Goal: Communication & Community: Answer question/provide support

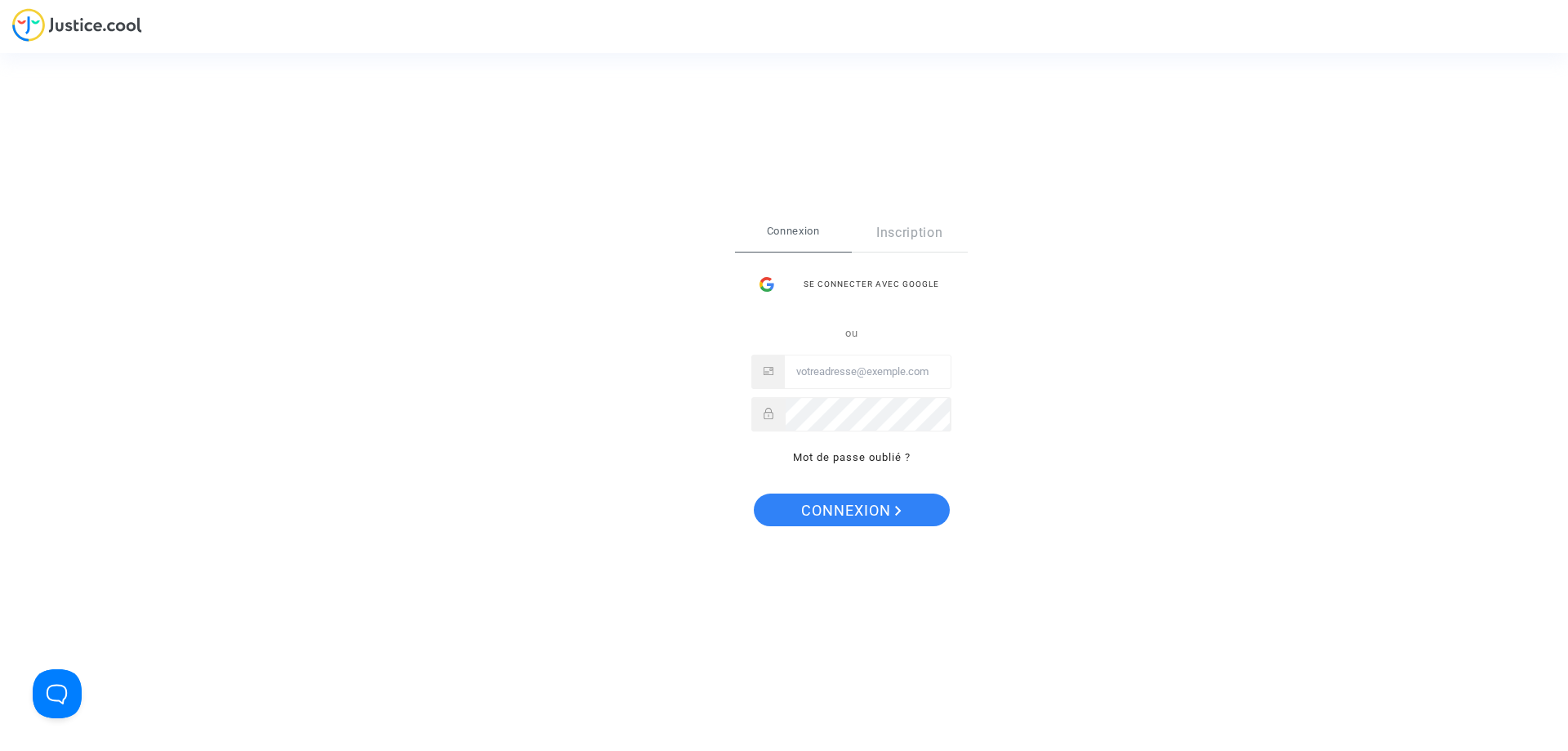
click at [856, 368] on input "Email" at bounding box center [867, 372] width 166 height 32
type input "alain.plumas@gmail.com"
click at [857, 509] on span "Connexion" at bounding box center [851, 510] width 100 height 34
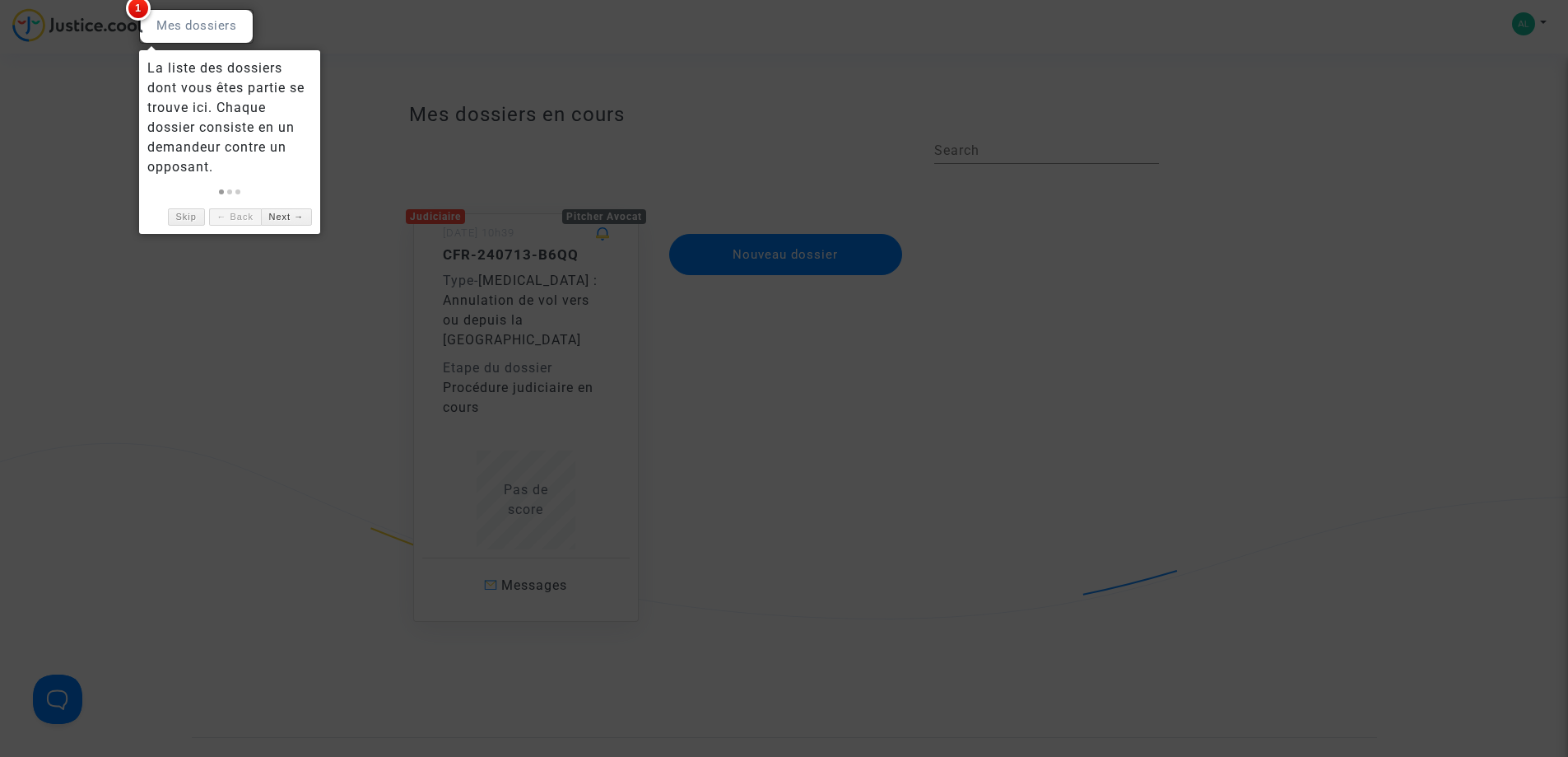
click at [753, 470] on div at bounding box center [784, 378] width 1568 height 757
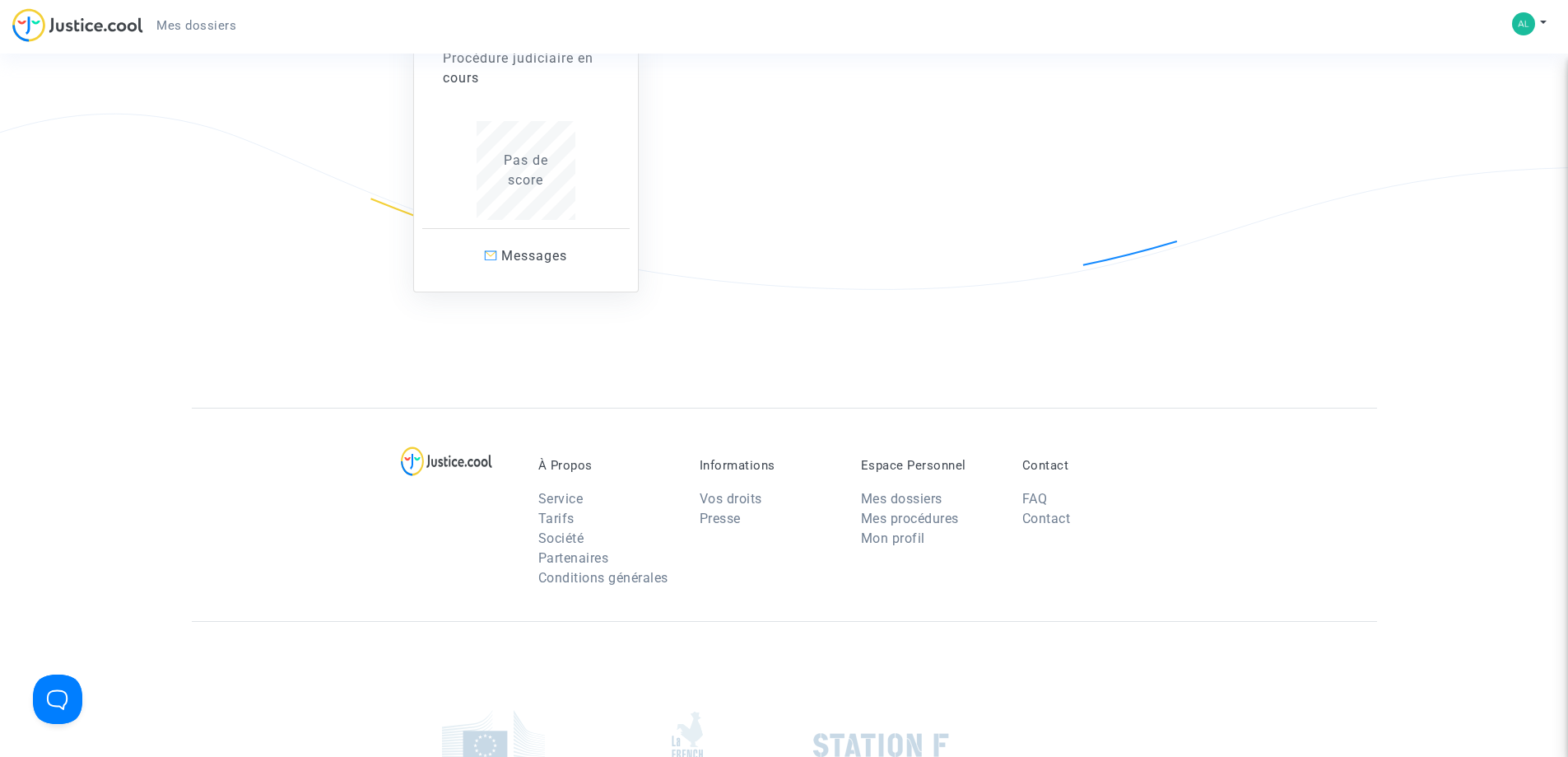
scroll to position [164, 0]
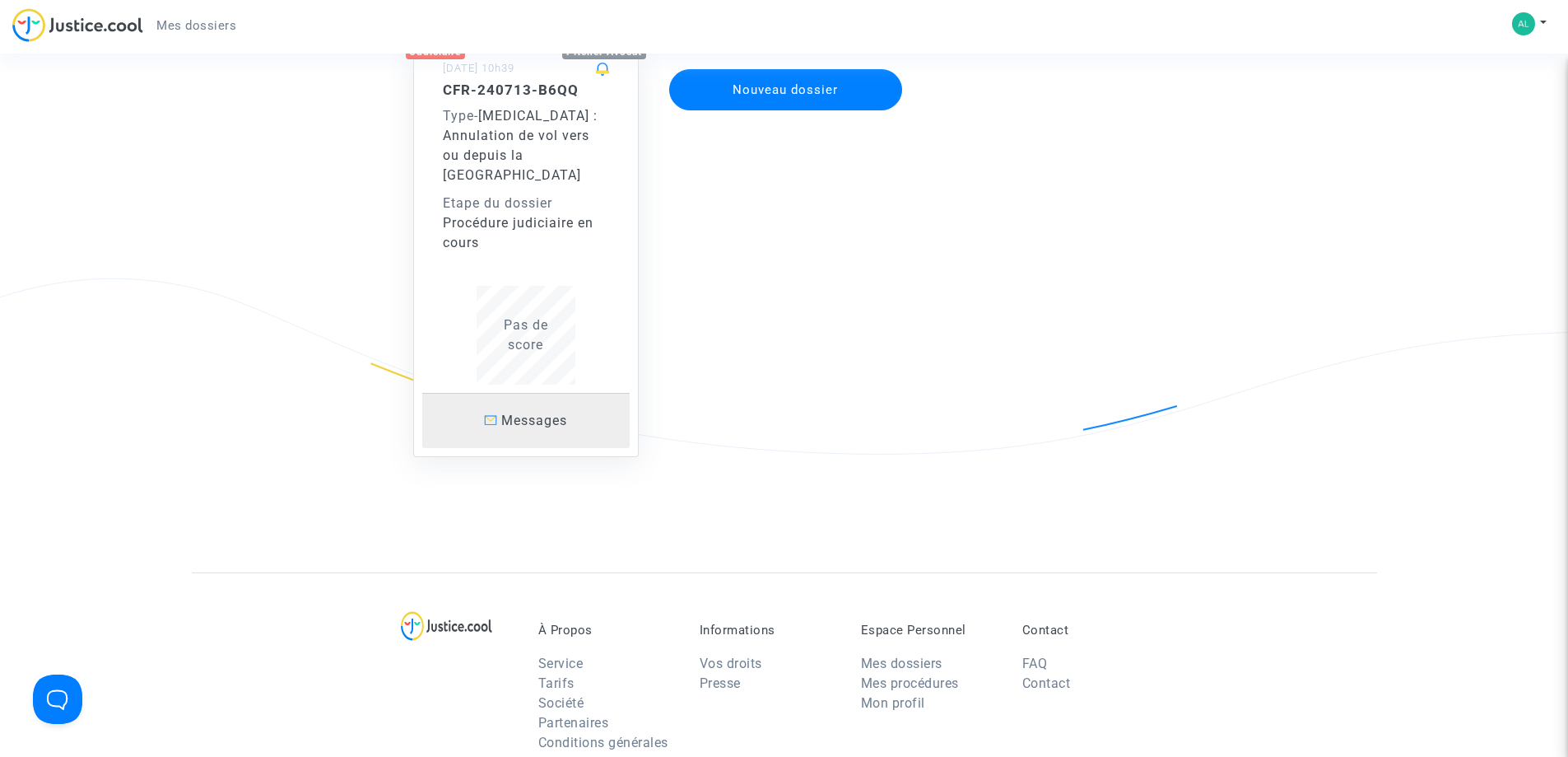
click at [521, 413] on span "Messages" at bounding box center [534, 421] width 66 height 15
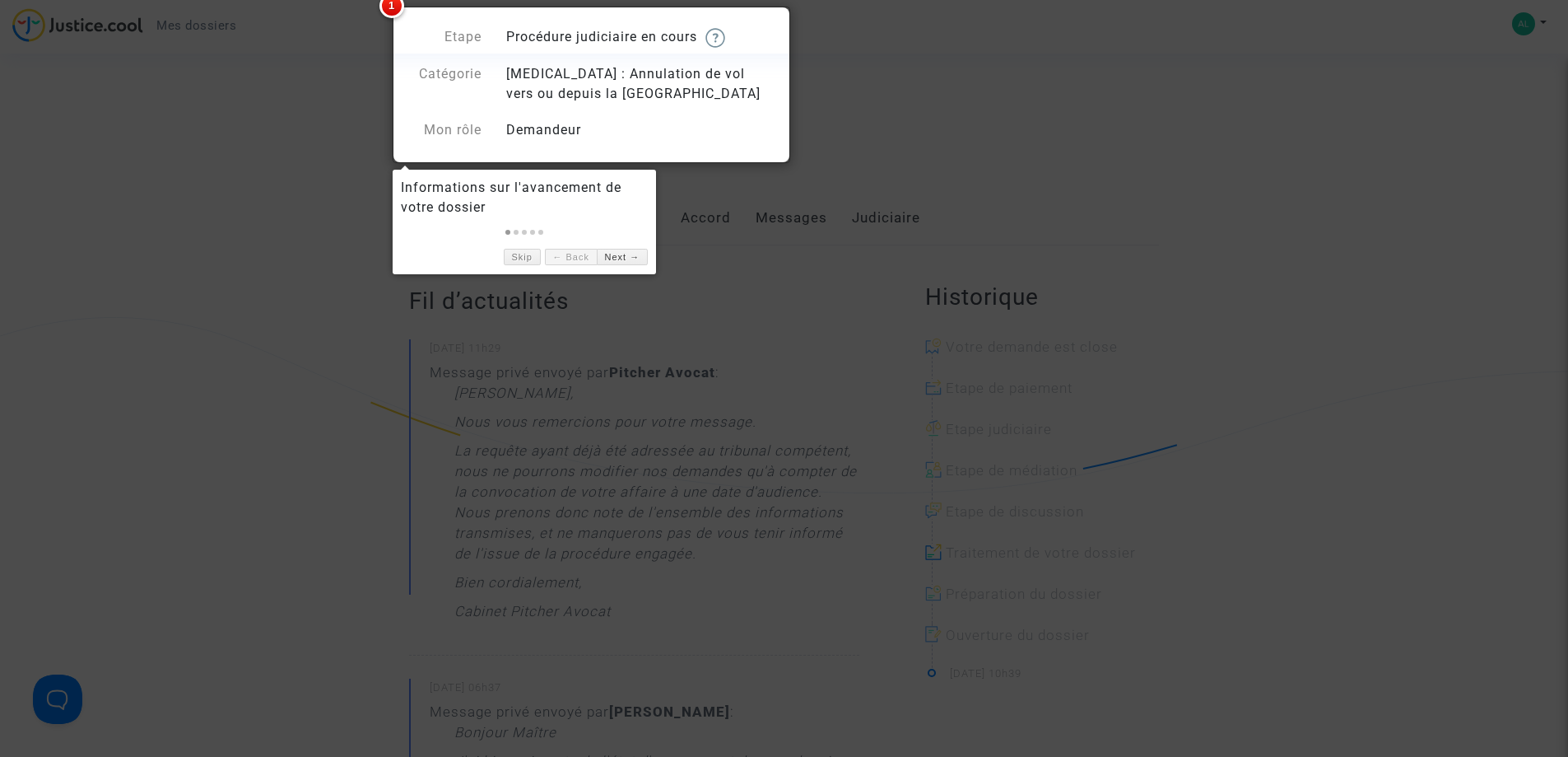
scroll to position [164, 0]
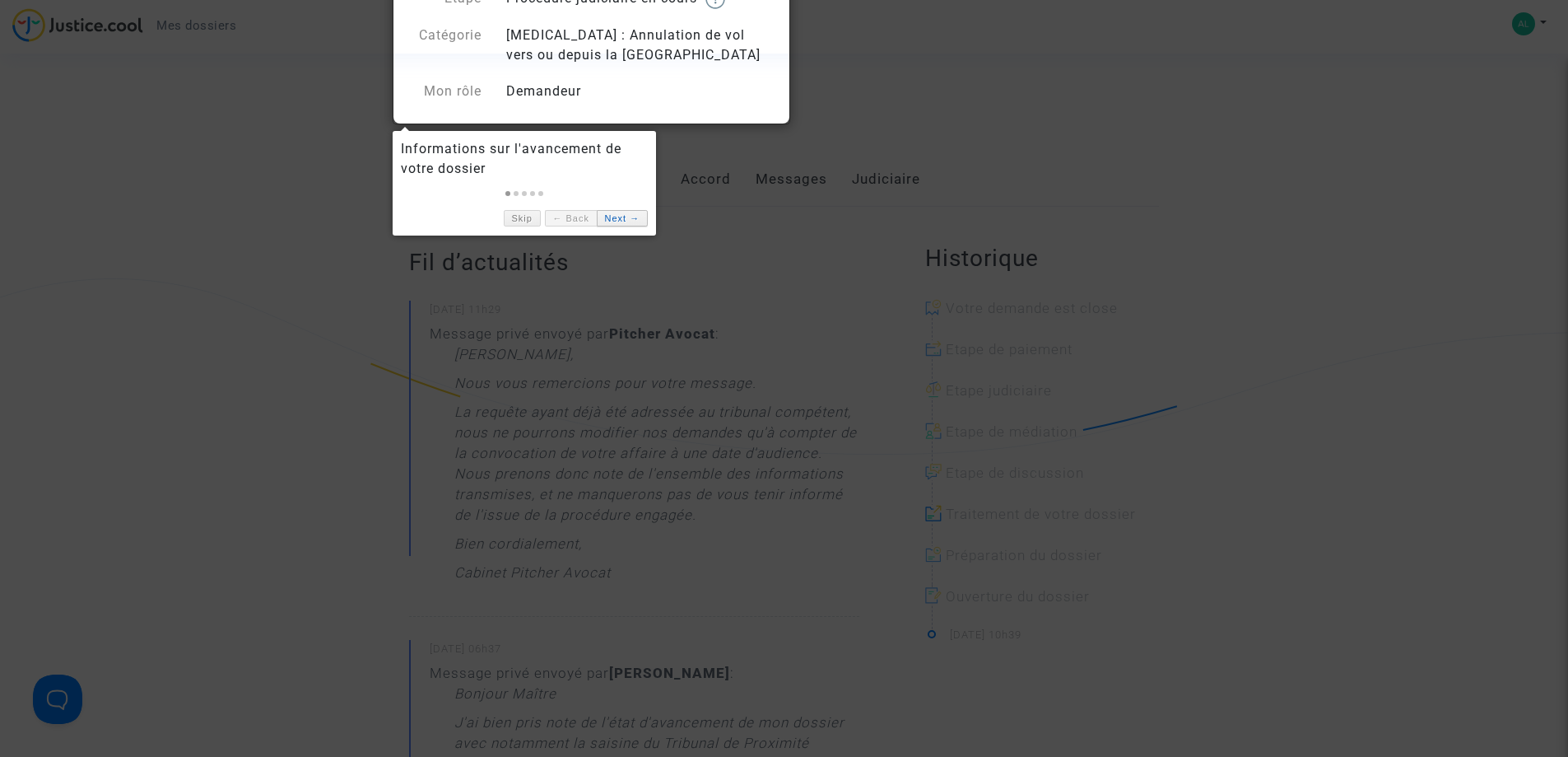
click at [622, 220] on link "Next →" at bounding box center [621, 219] width 51 height 17
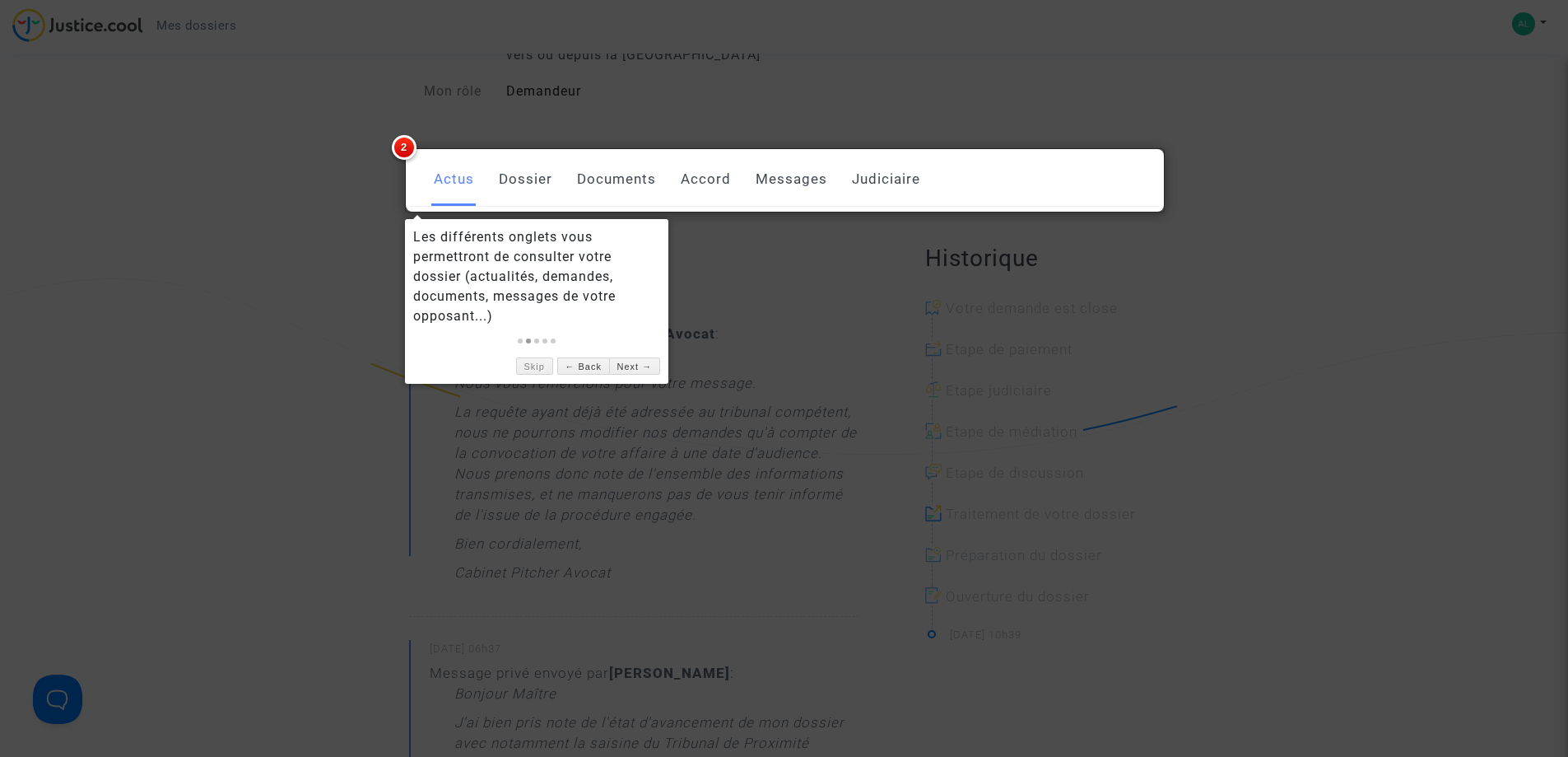
click at [515, 181] on link "Dossier" at bounding box center [526, 179] width 54 height 54
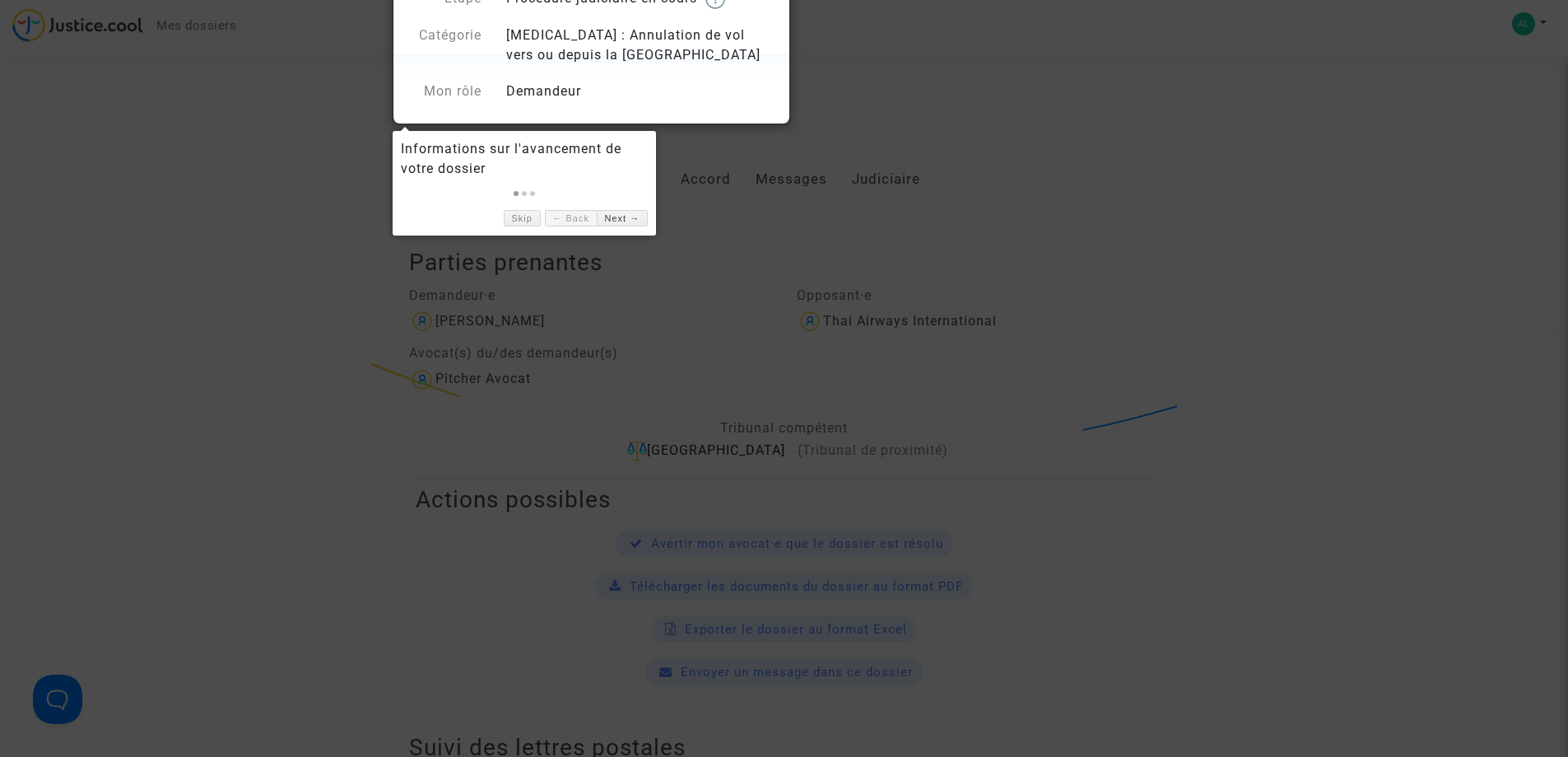
click at [612, 218] on link "Next →" at bounding box center [621, 219] width 51 height 17
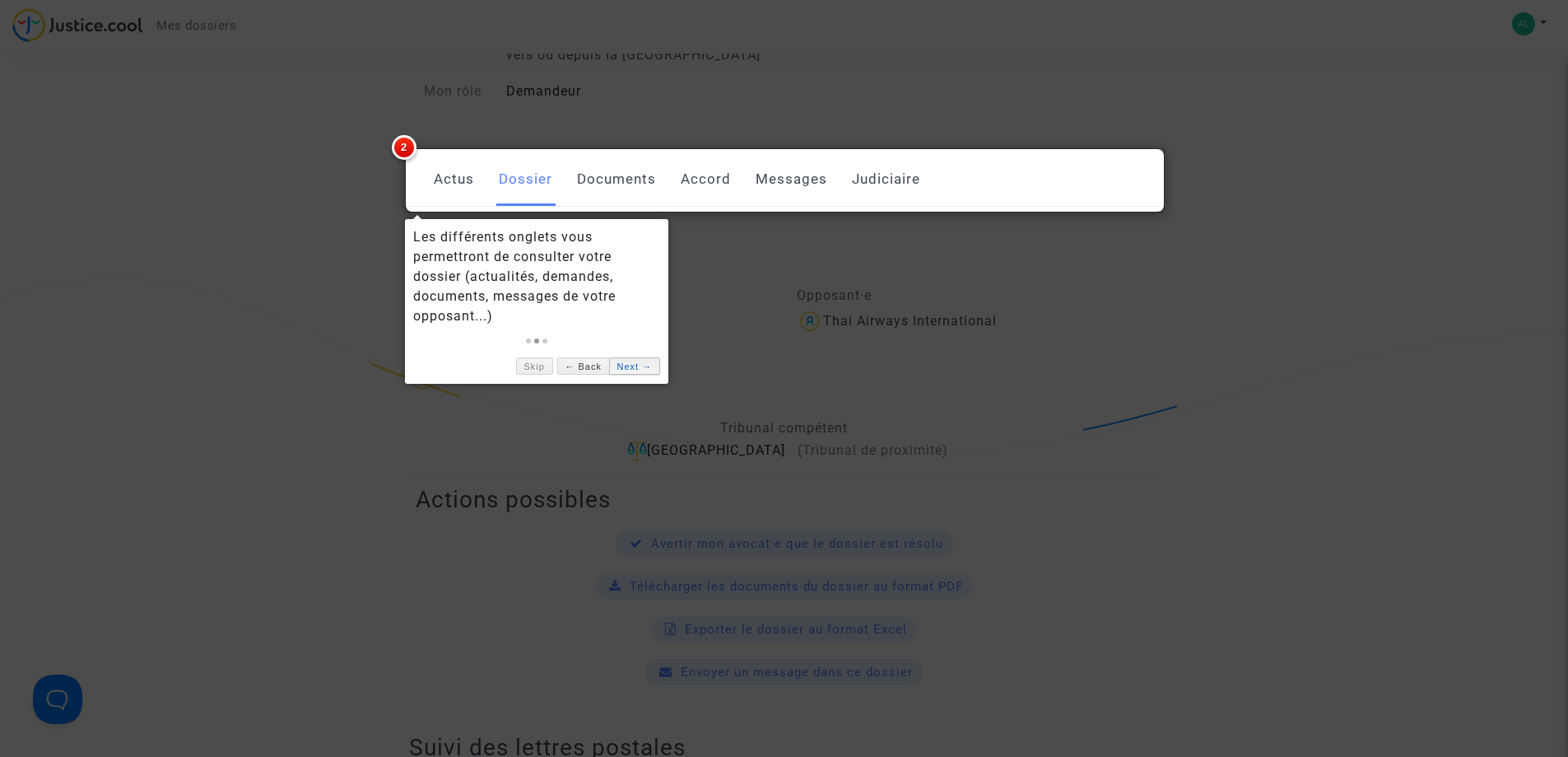
click at [632, 363] on link "Next →" at bounding box center [634, 366] width 51 height 17
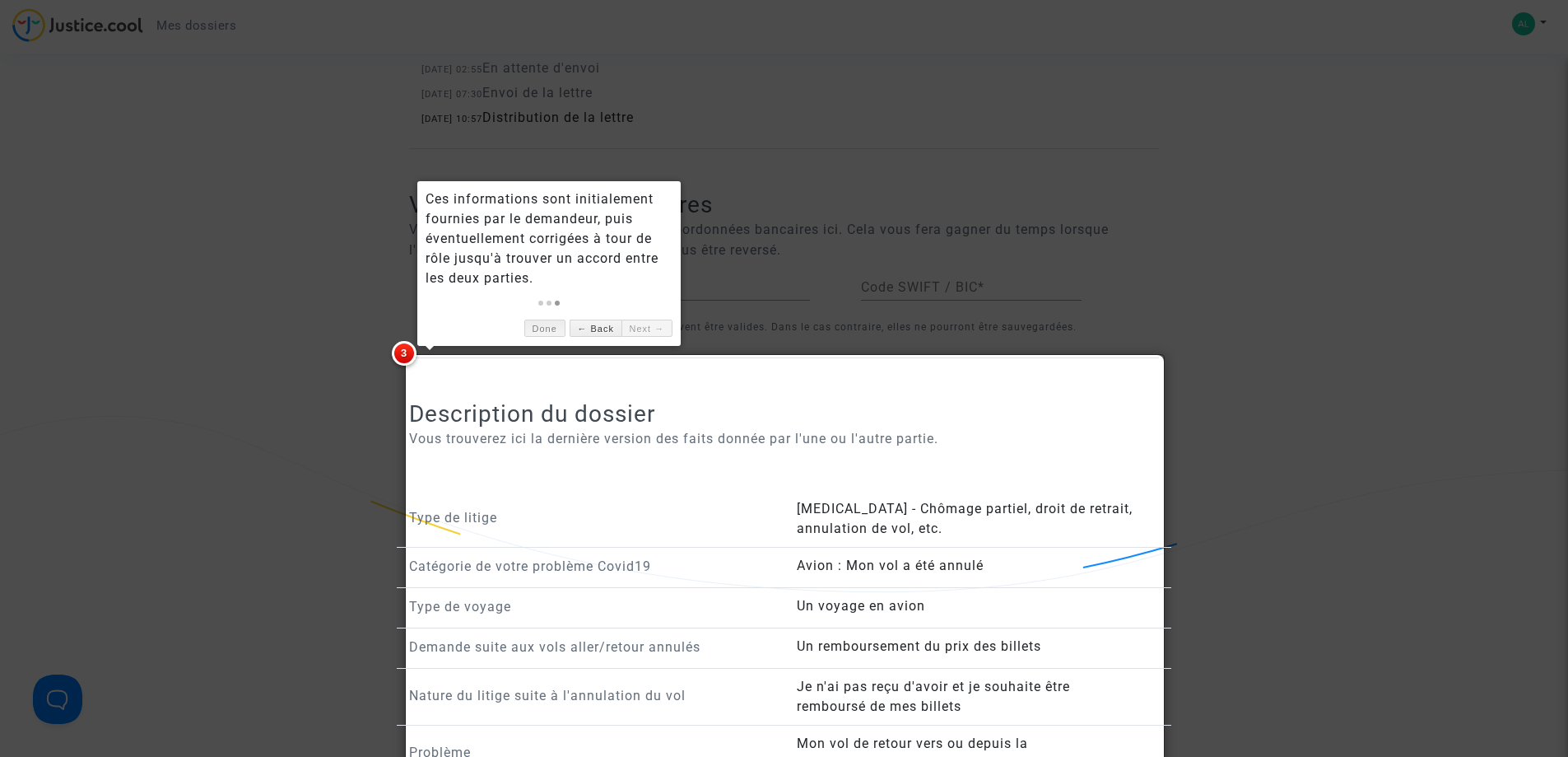
scroll to position [850, 0]
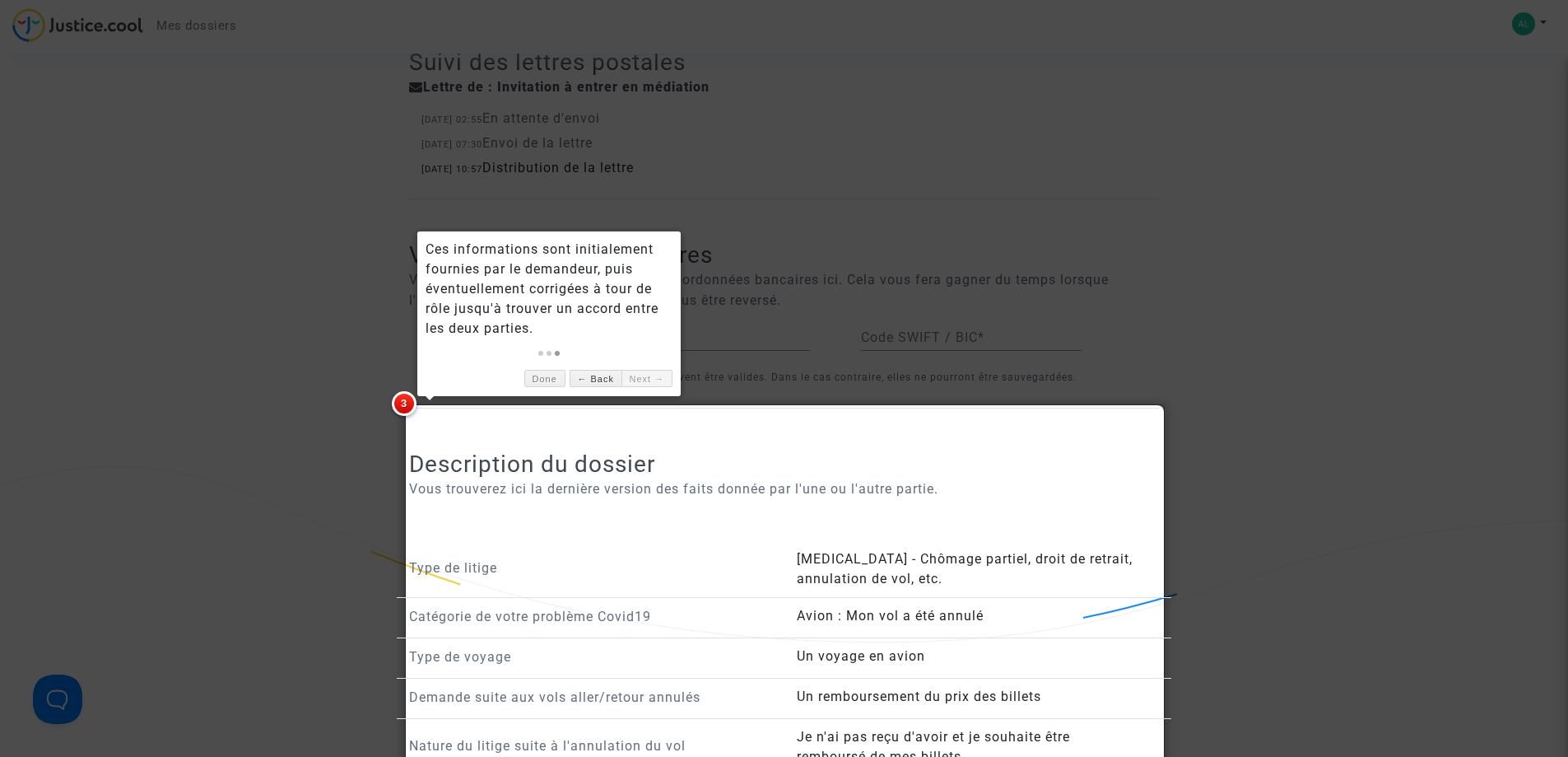
click at [644, 380] on link "Next →" at bounding box center [646, 378] width 51 height 17
click at [608, 379] on link "← Back" at bounding box center [595, 378] width 52 height 17
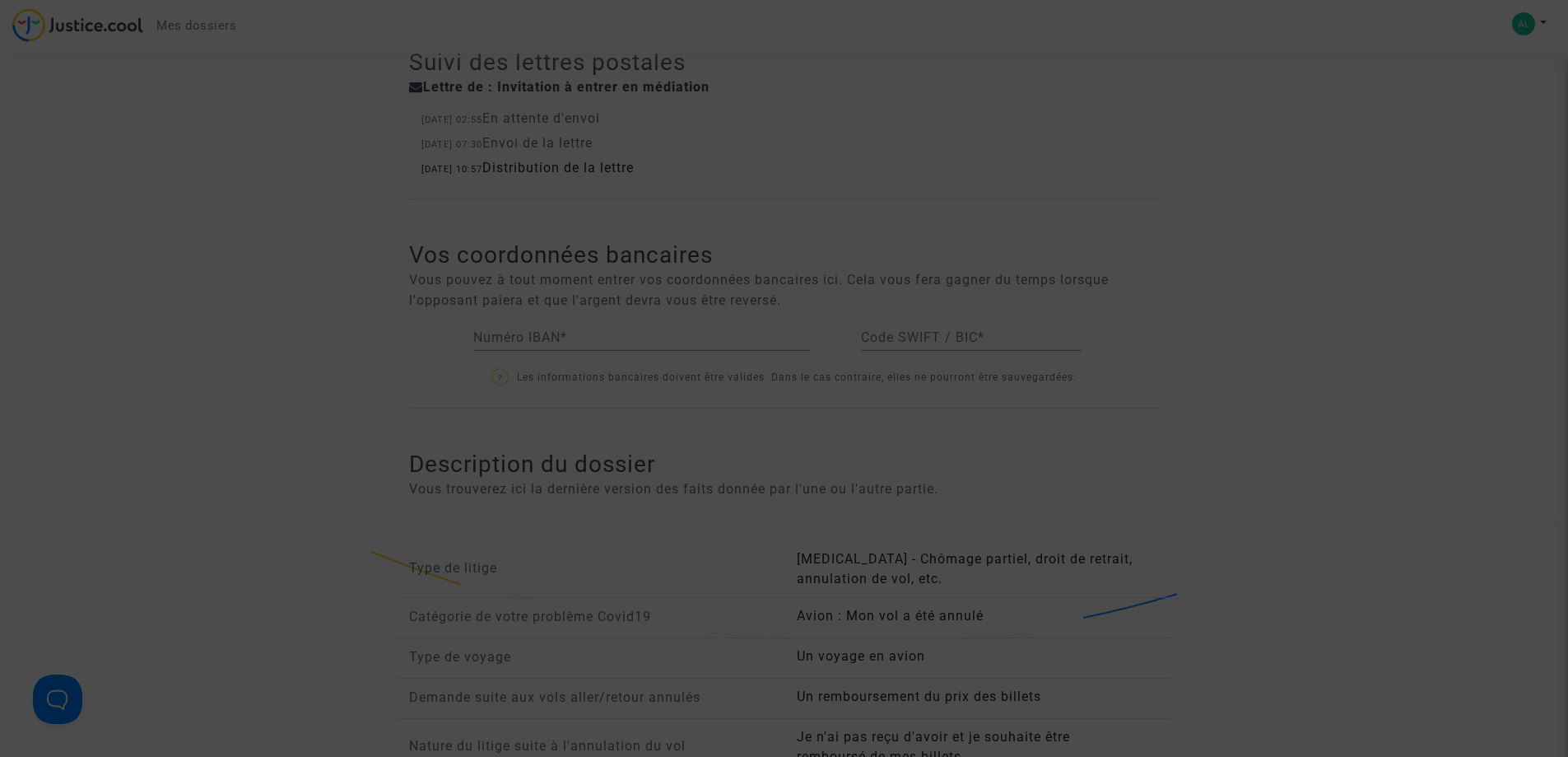
scroll to position [152, 0]
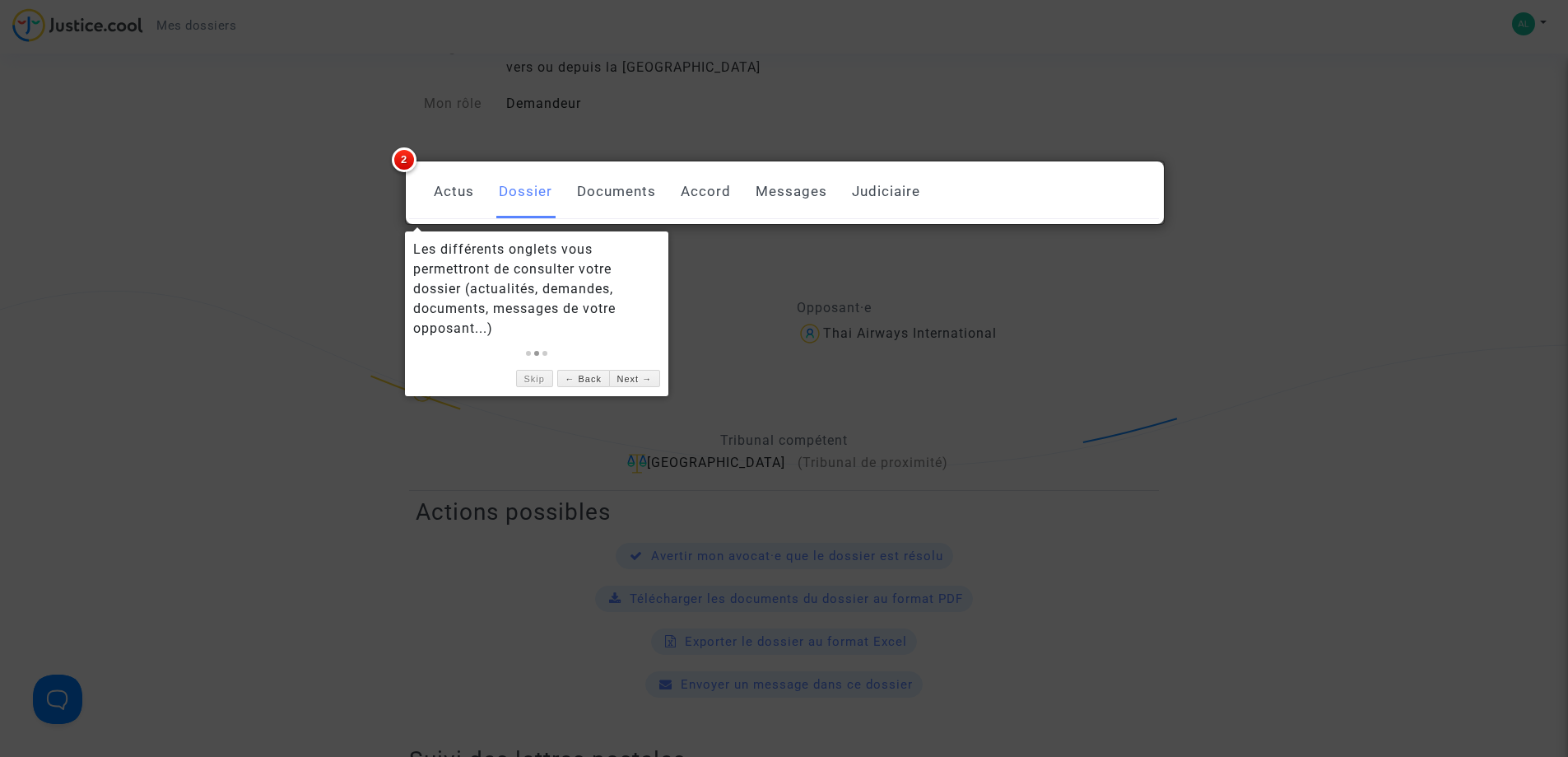
click at [630, 191] on link "Documents" at bounding box center [616, 191] width 79 height 54
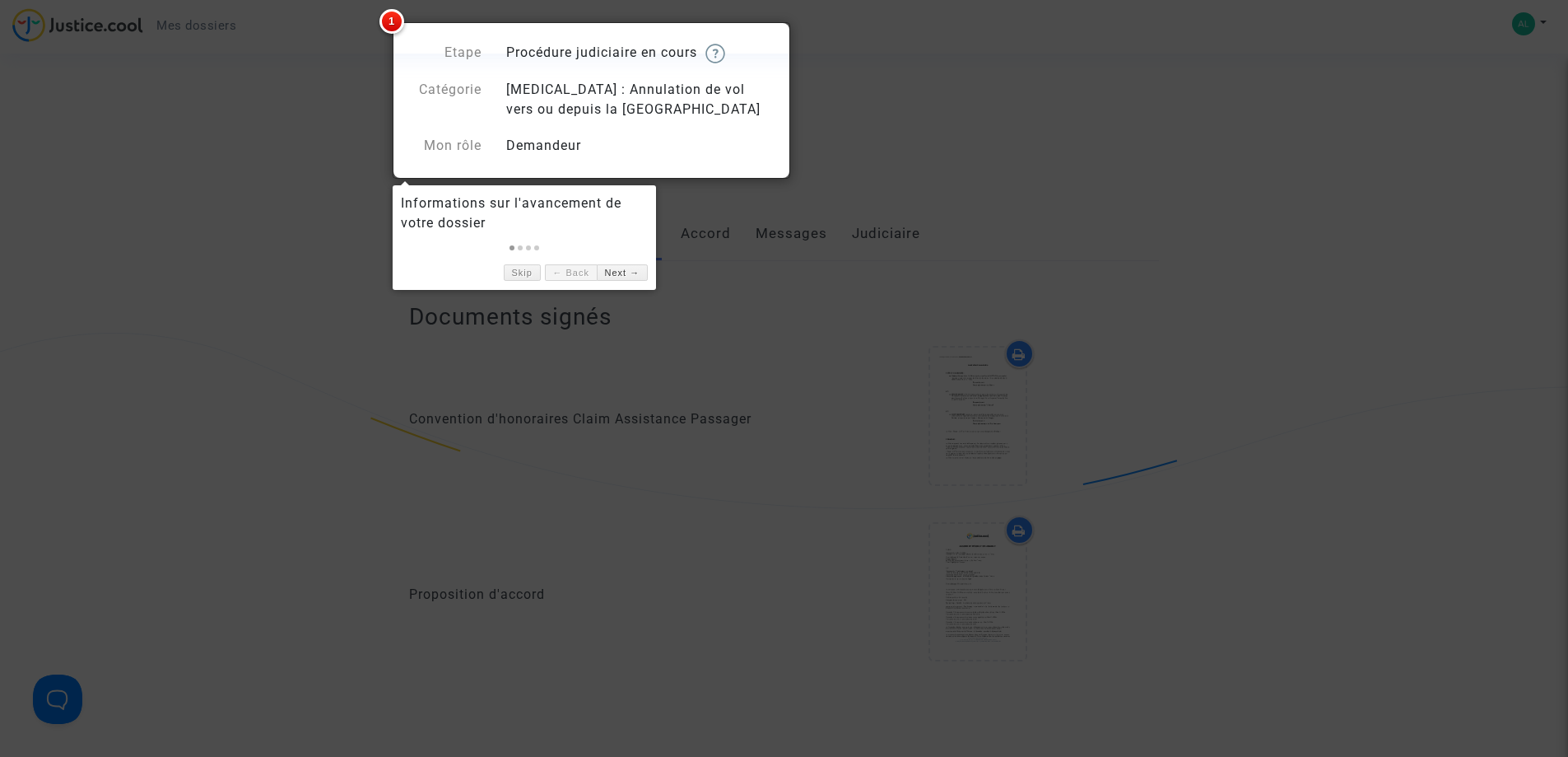
scroll to position [70, 0]
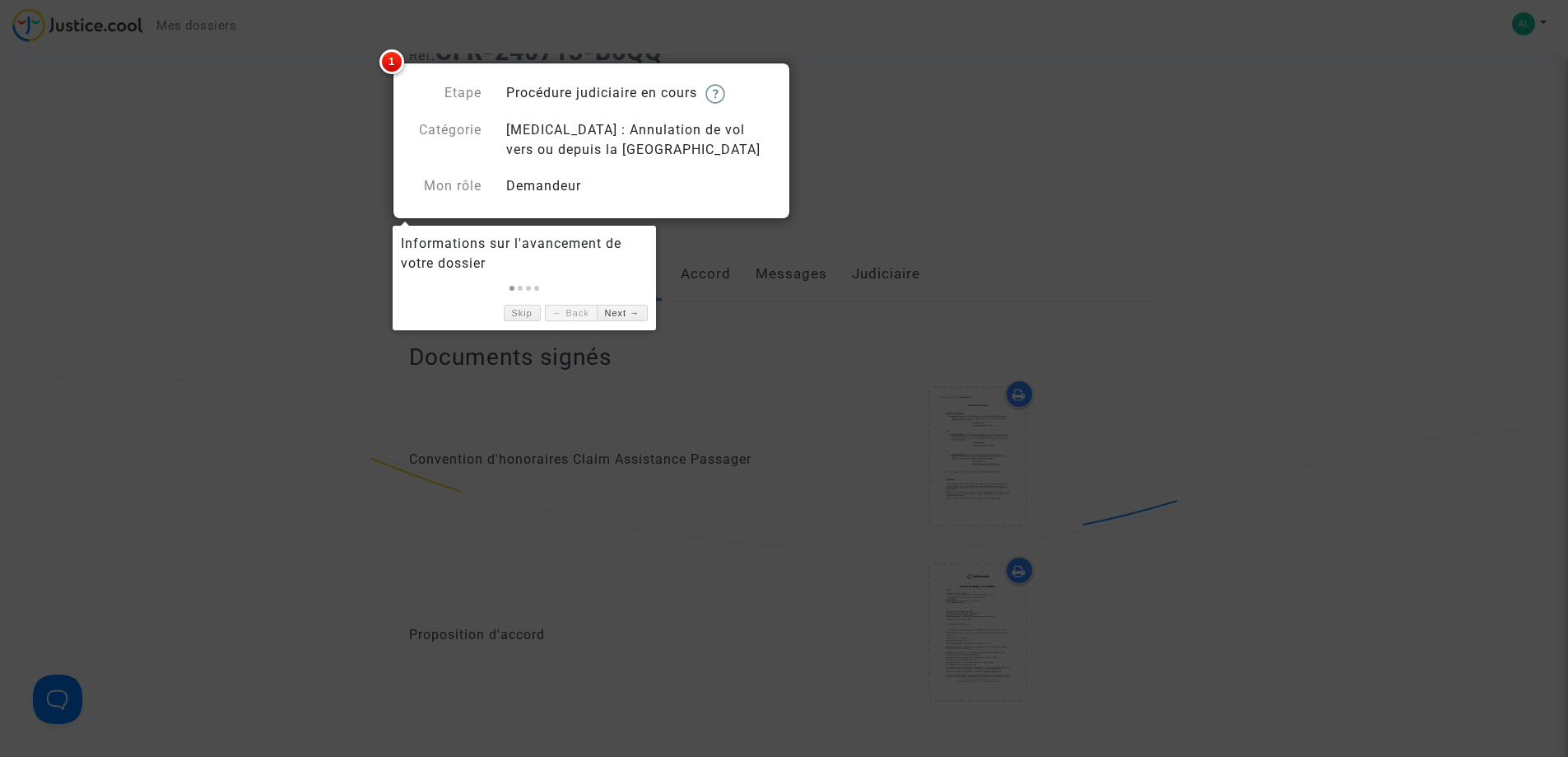
click at [563, 309] on link "← Back" at bounding box center [570, 314] width 52 height 17
click at [535, 313] on link "Skip" at bounding box center [522, 314] width 37 height 17
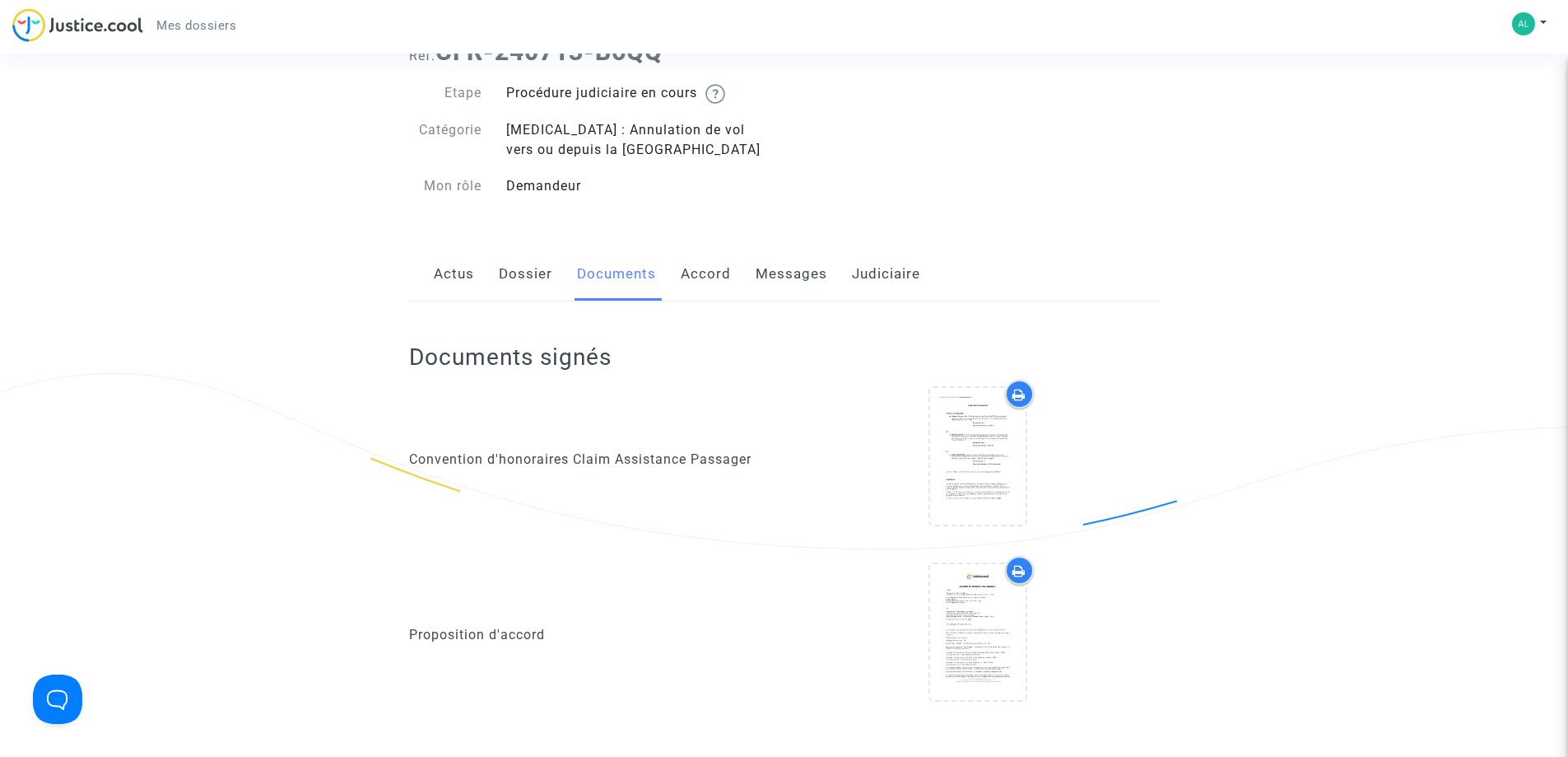
click at [776, 275] on link "Messages" at bounding box center [791, 273] width 72 height 54
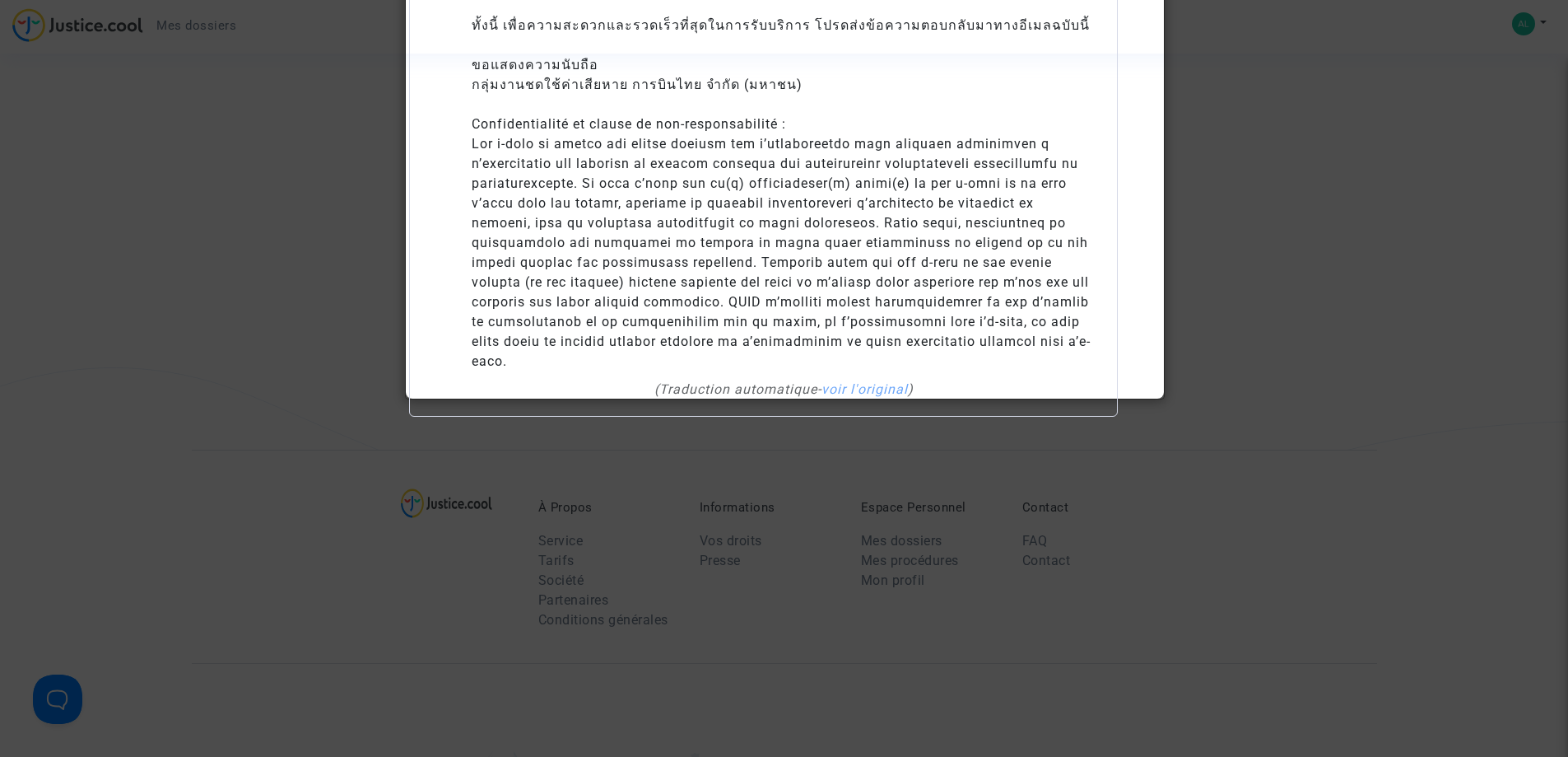
scroll to position [1729, 0]
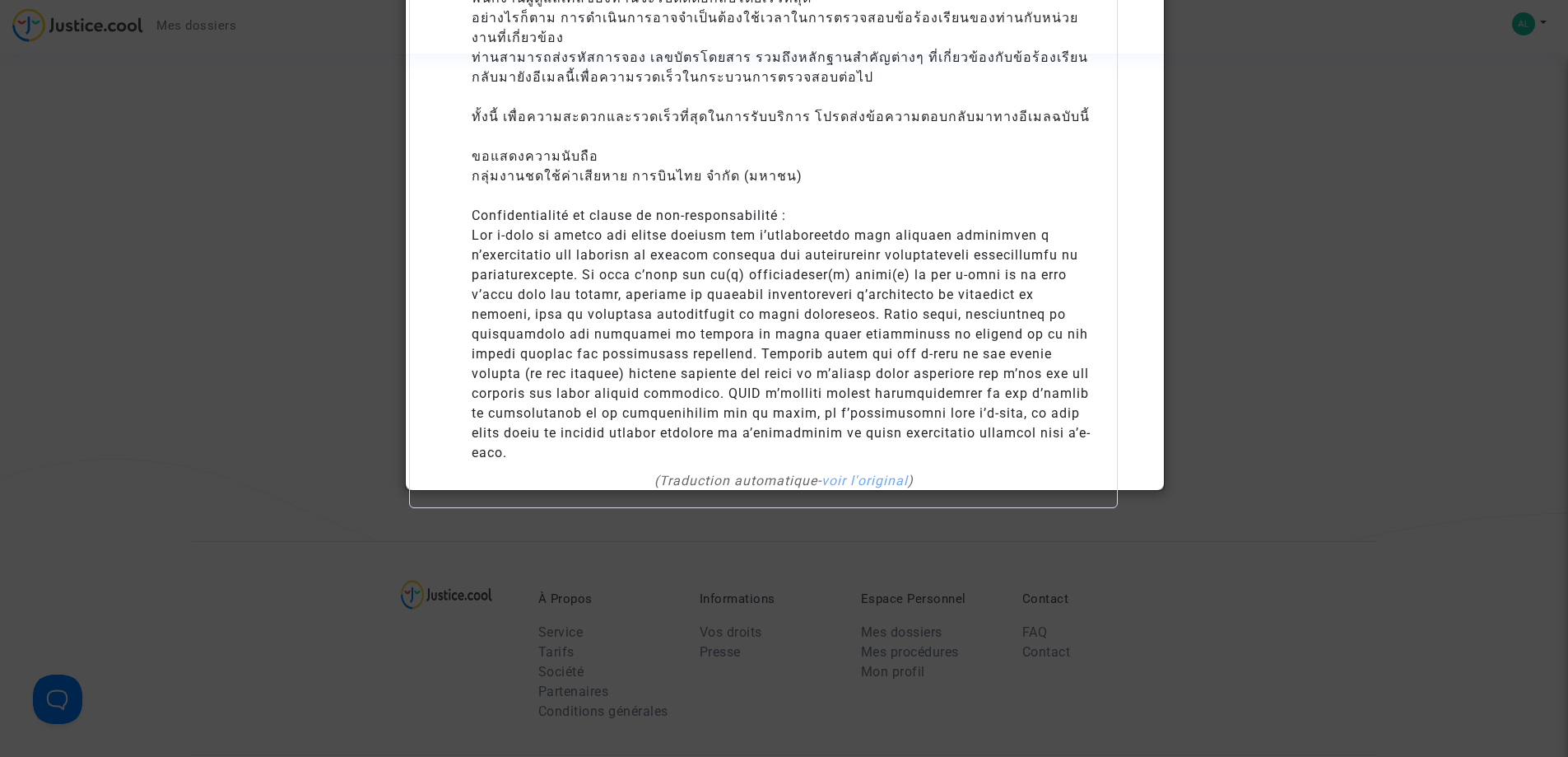
click at [82, 406] on div at bounding box center [784, 378] width 1568 height 757
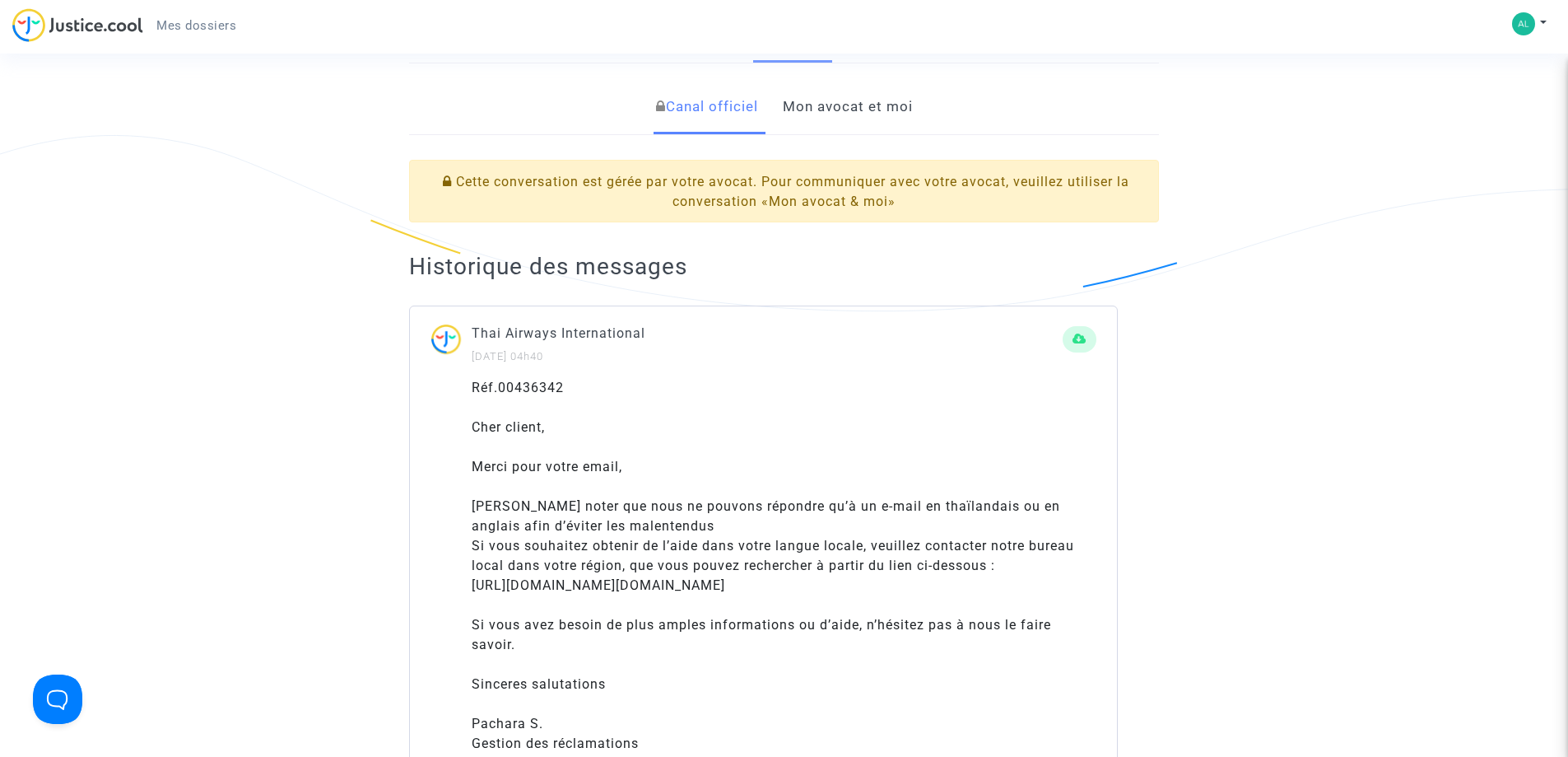
scroll to position [247, 0]
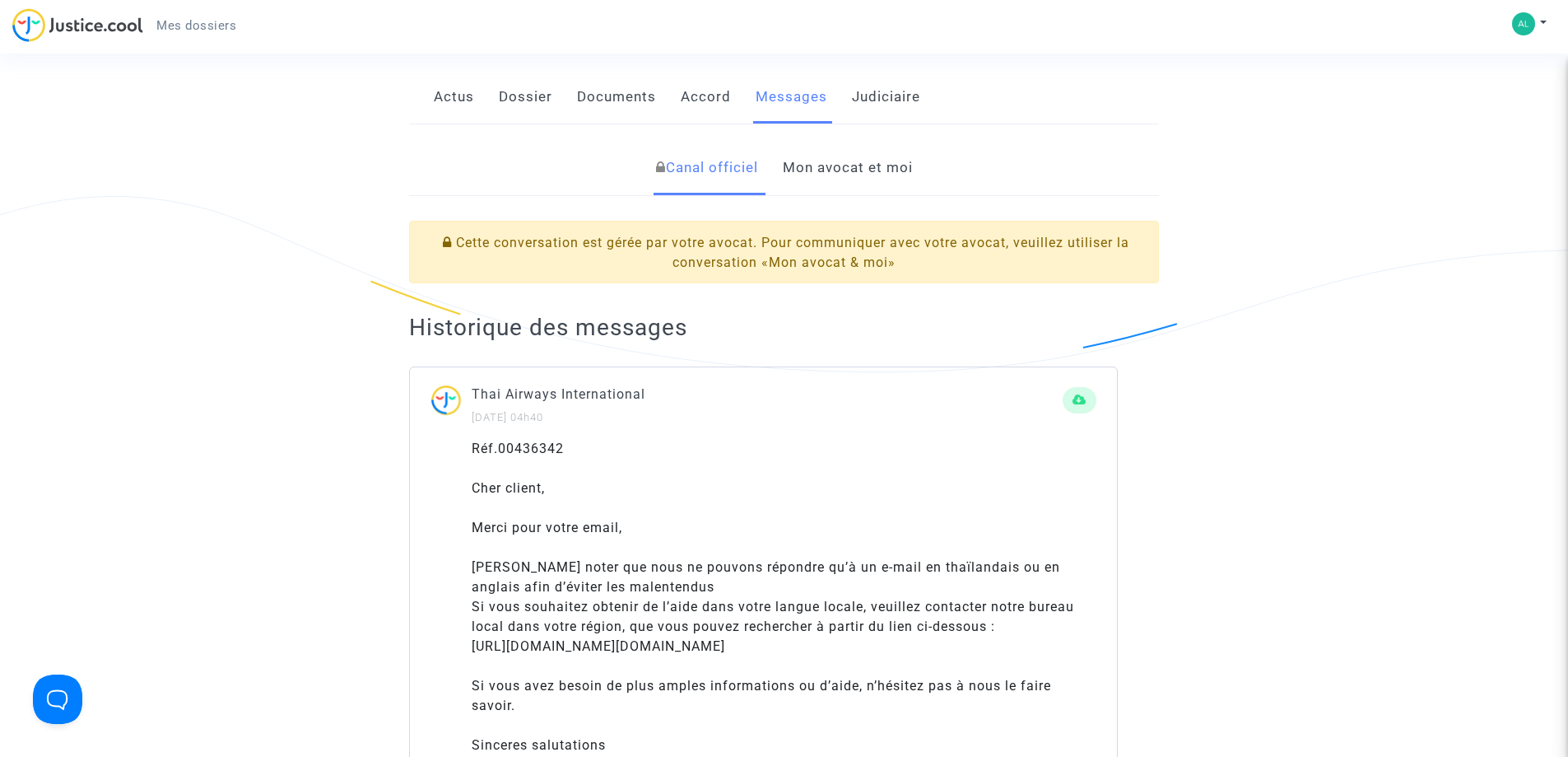
click at [868, 167] on link "Mon avocat et moi" at bounding box center [848, 167] width 130 height 54
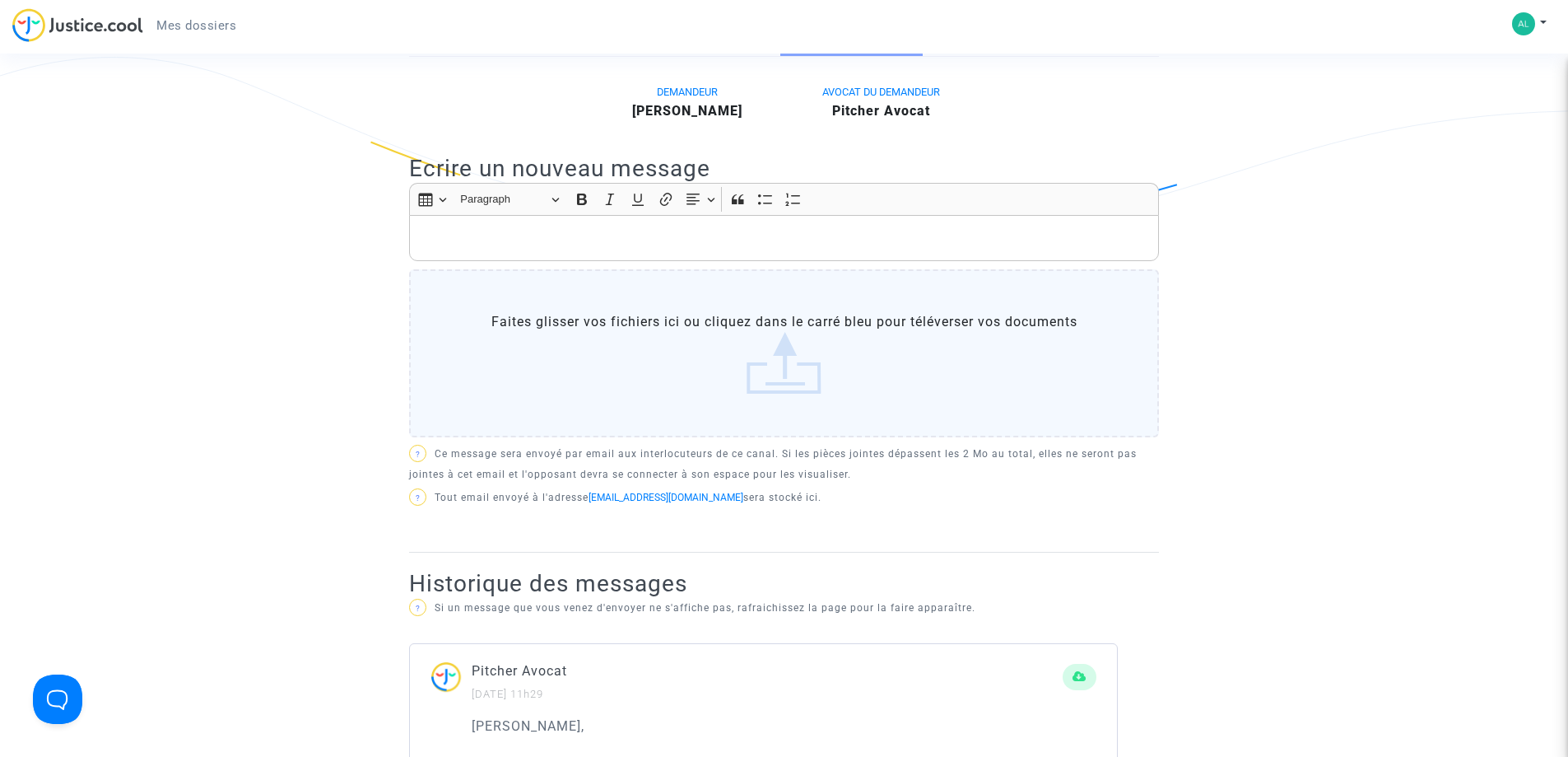
scroll to position [247, 0]
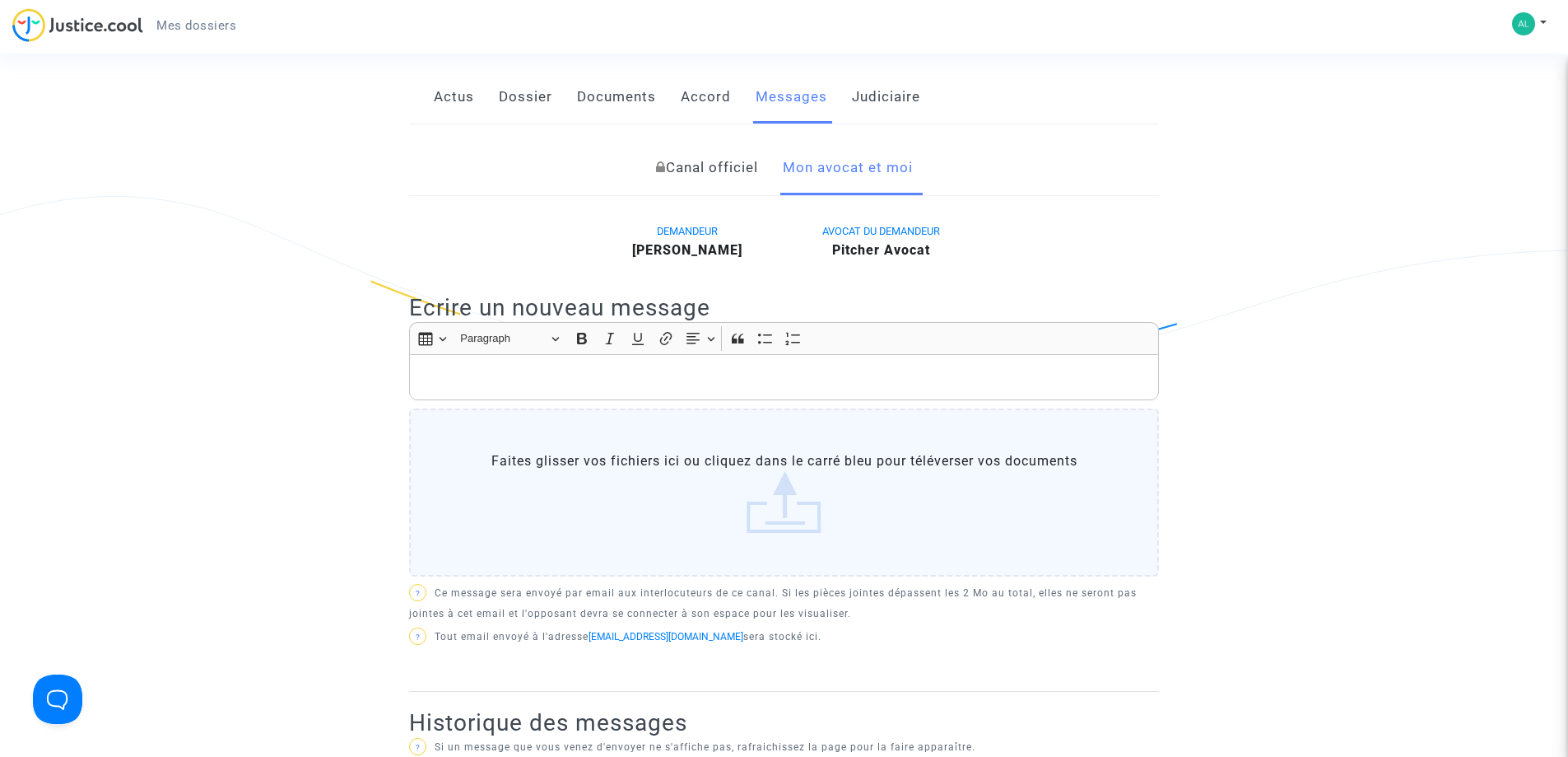
click at [429, 373] on p "Rich Text Editor, main" at bounding box center [784, 378] width 733 height 21
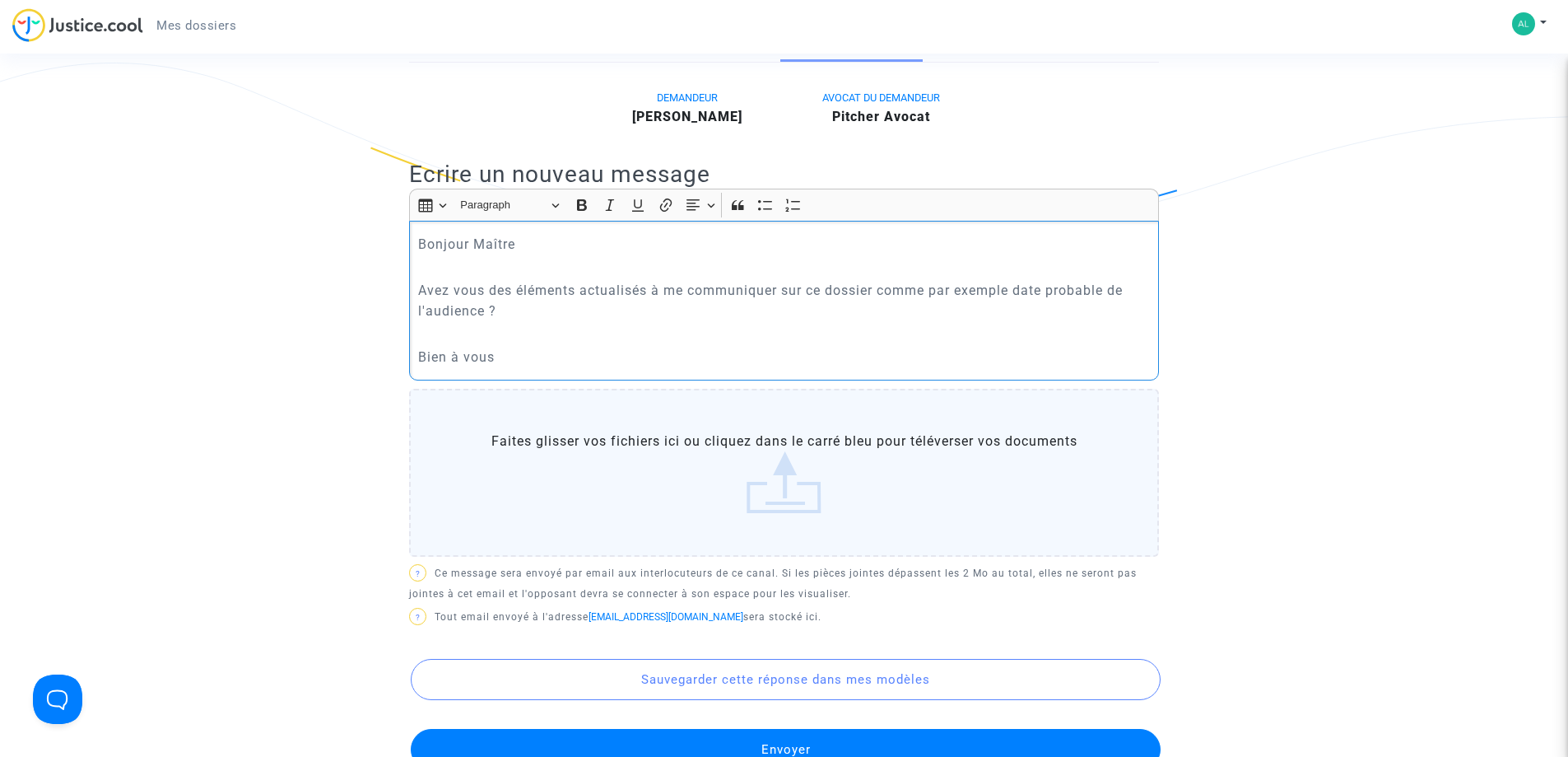
scroll to position [494, 0]
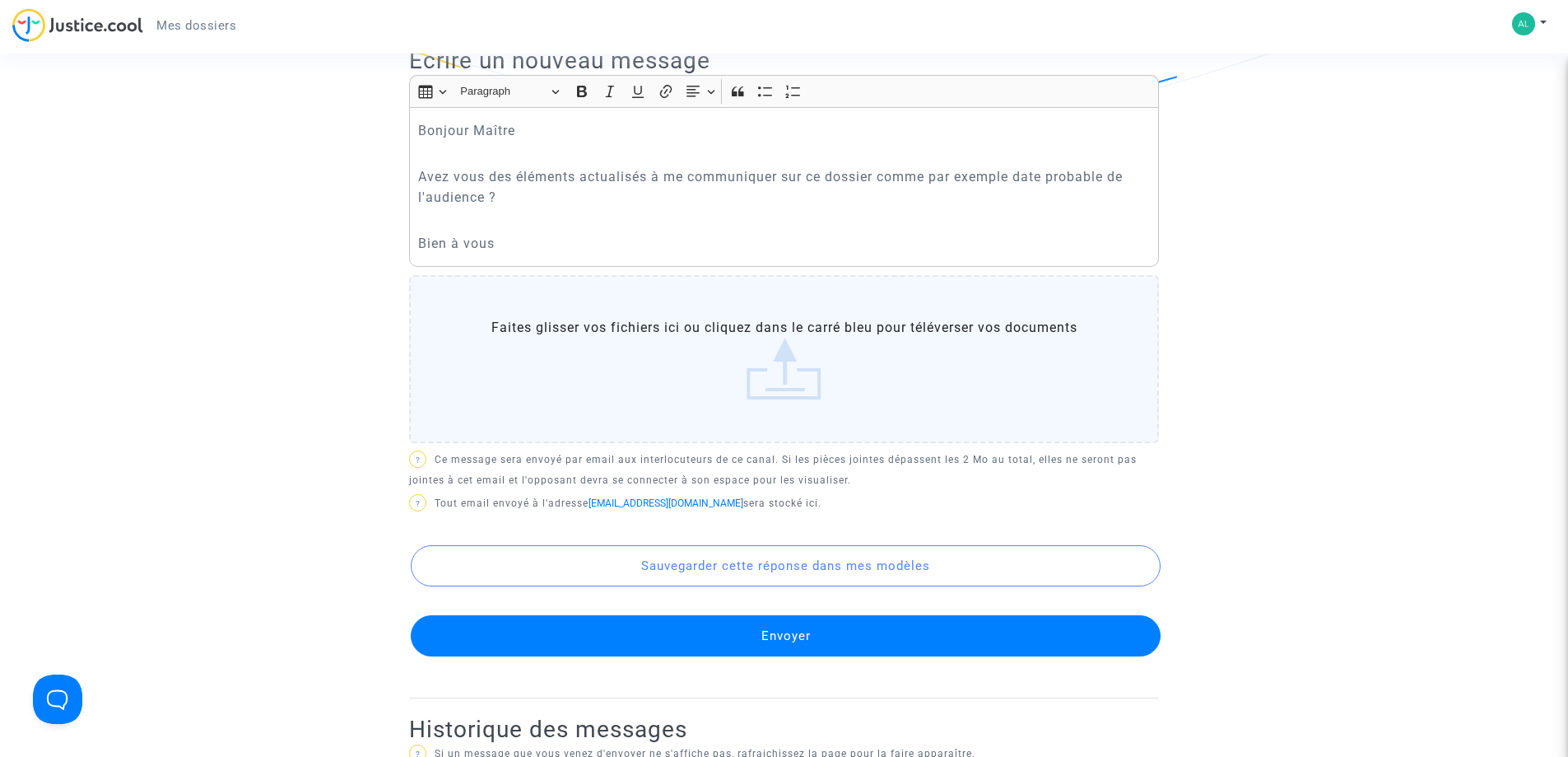
click at [784, 633] on button "Envoyer" at bounding box center [785, 635] width 750 height 41
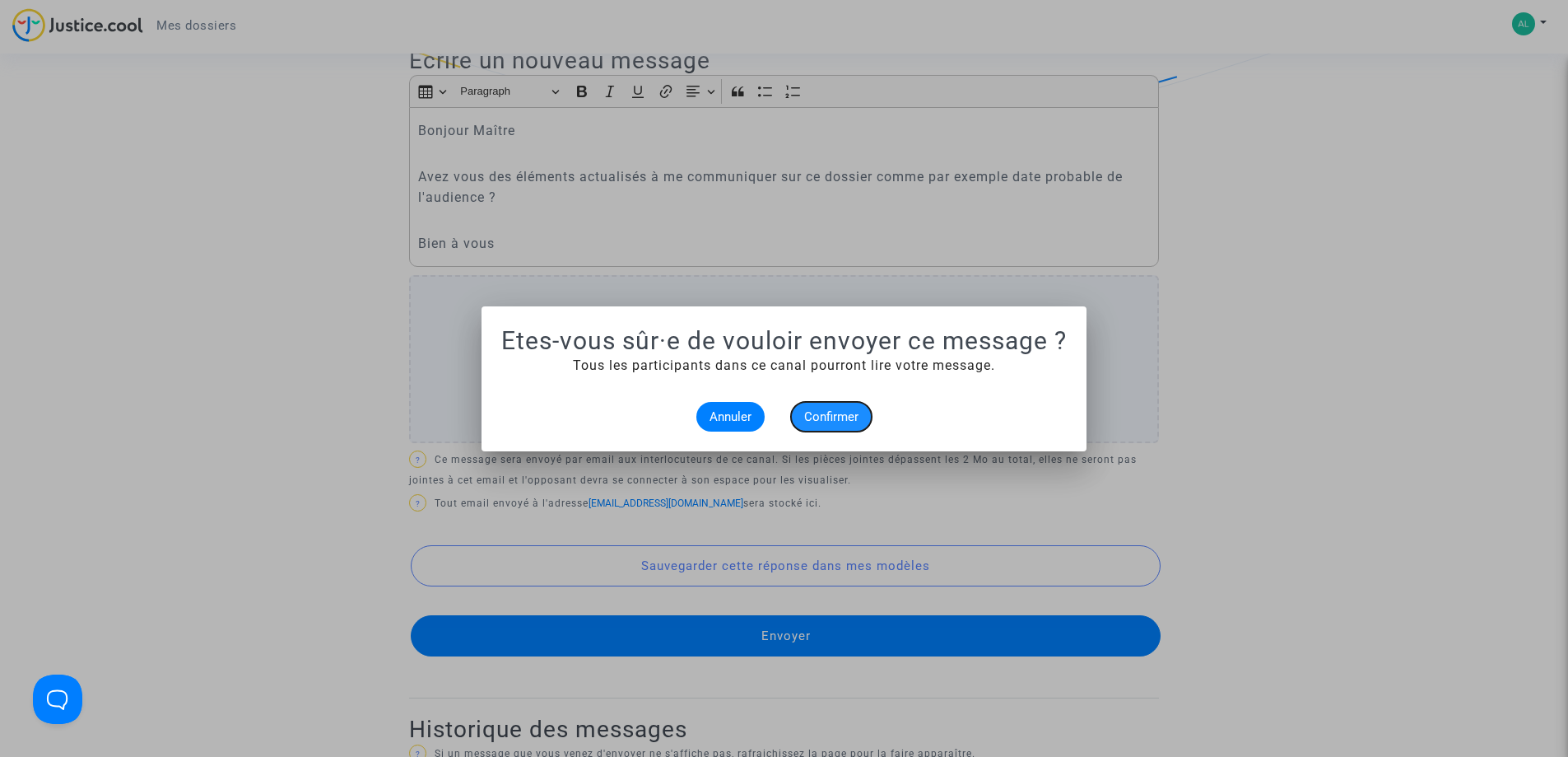
click at [827, 419] on span "Confirmer" at bounding box center [831, 417] width 54 height 15
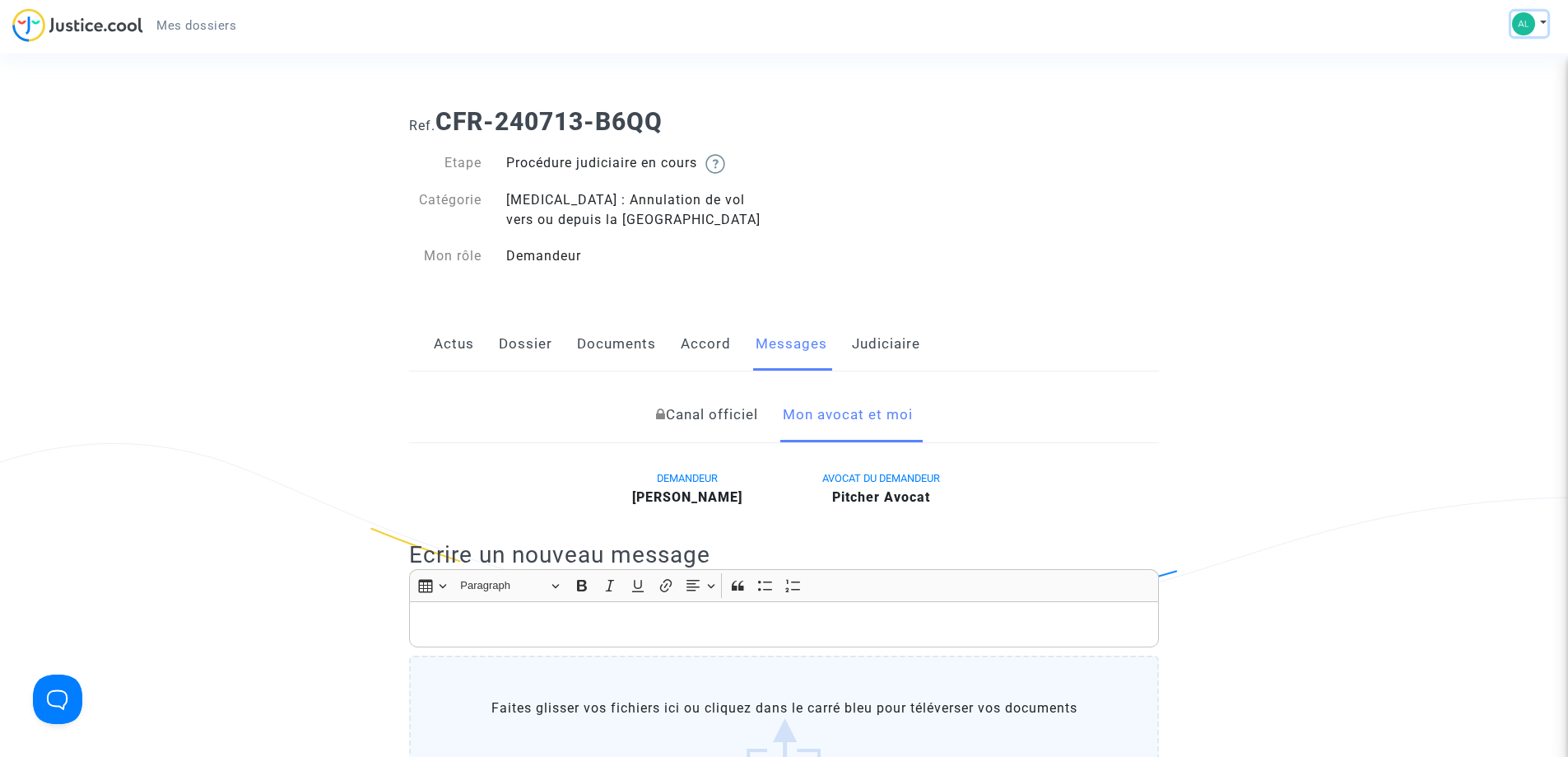
click at [1545, 21] on button at bounding box center [1529, 24] width 36 height 25
click at [1499, 112] on link "Déconnexion" at bounding box center [1481, 111] width 130 height 27
